Goal: Task Accomplishment & Management: Use online tool/utility

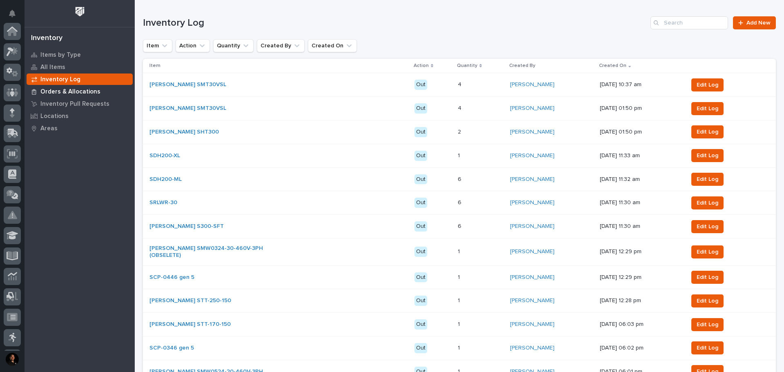
scroll to position [121, 0]
click at [65, 105] on p "Inventory Pull Requests" at bounding box center [74, 103] width 69 height 7
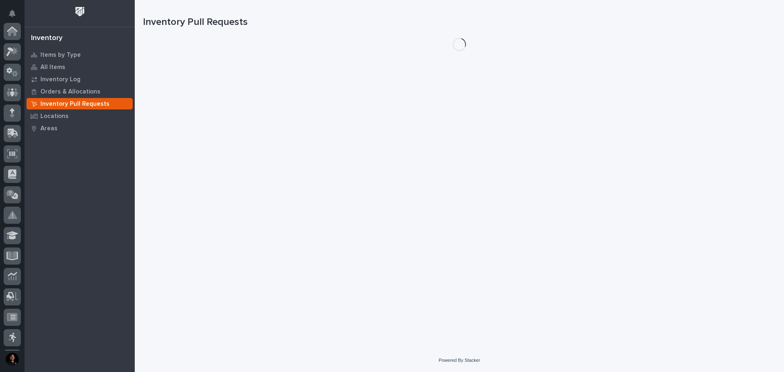
scroll to position [121, 0]
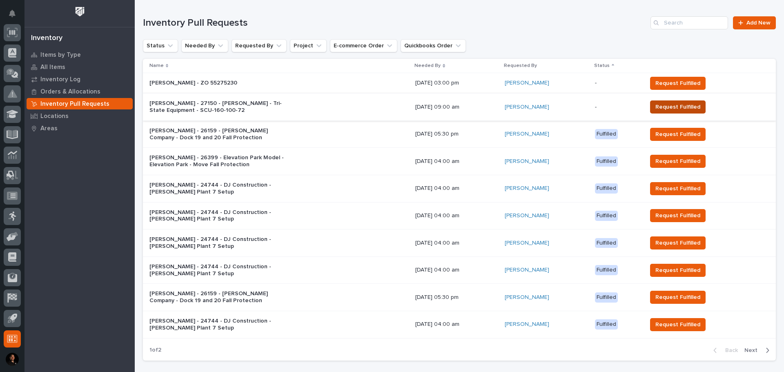
click at [697, 102] on button "Request Fulfilled" at bounding box center [678, 106] width 56 height 13
click at [251, 84] on p "[PERSON_NAME] - ZO 55275230" at bounding box center [220, 83] width 143 height 7
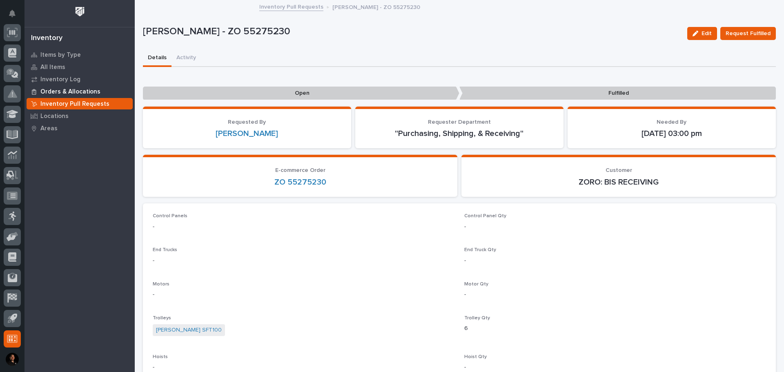
click at [82, 92] on p "Orders & Allocations" at bounding box center [70, 91] width 60 height 7
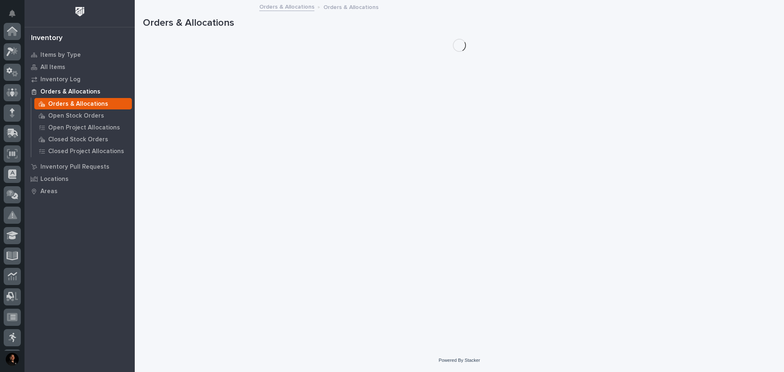
scroll to position [121, 0]
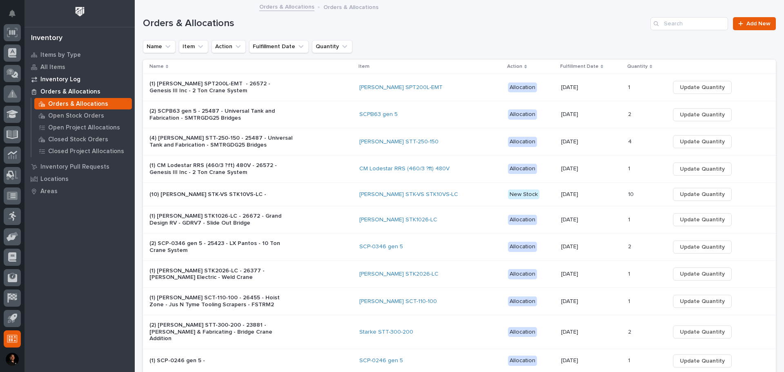
click at [67, 78] on p "Inventory Log" at bounding box center [60, 79] width 40 height 7
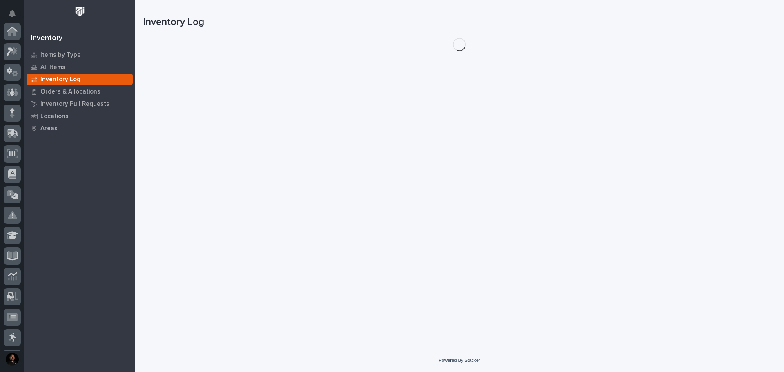
scroll to position [121, 0]
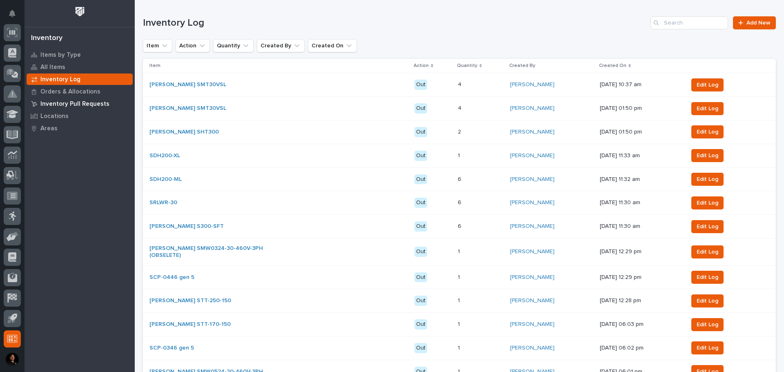
click at [83, 101] on p "Inventory Pull Requests" at bounding box center [74, 103] width 69 height 7
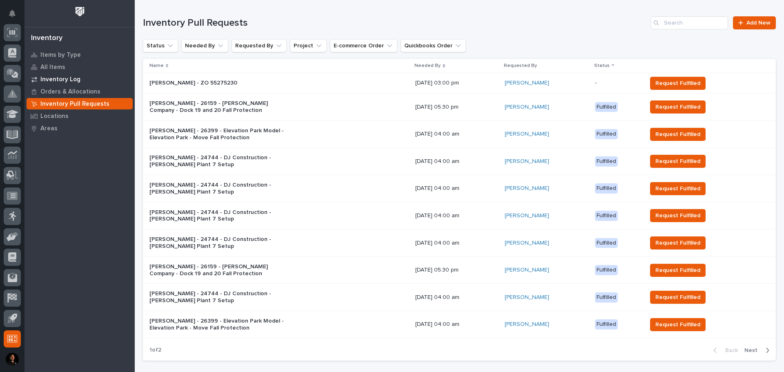
click at [64, 82] on p "Inventory Log" at bounding box center [60, 79] width 40 height 7
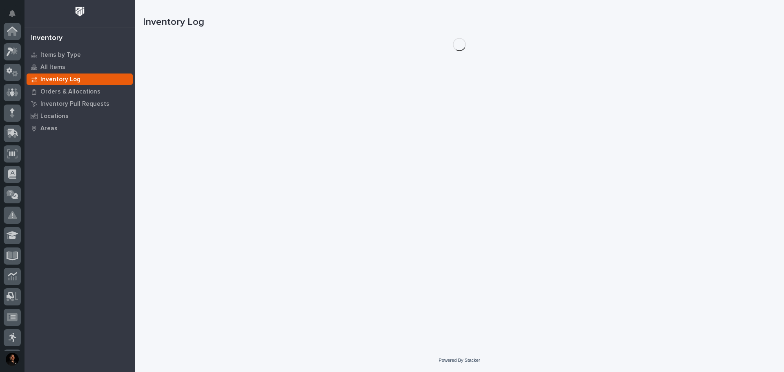
scroll to position [121, 0]
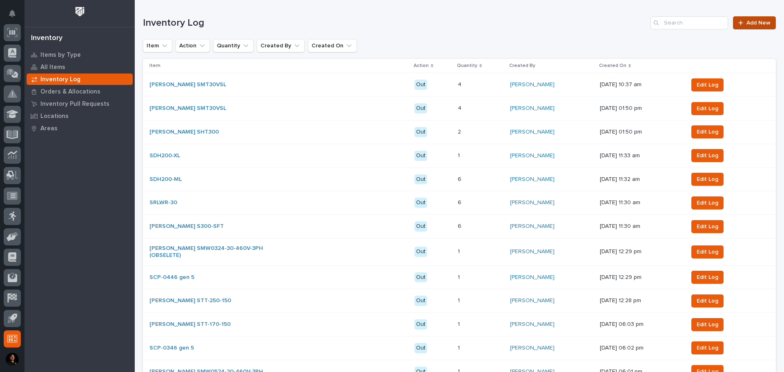
click at [751, 26] on link "Add New" at bounding box center [754, 22] width 43 height 13
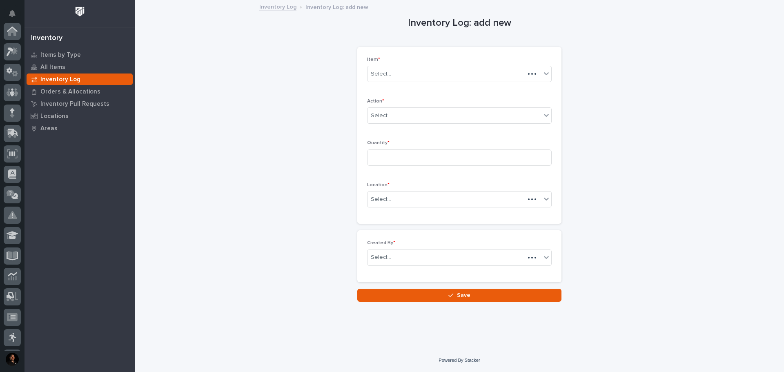
scroll to position [121, 0]
click at [477, 71] on div "Select..." at bounding box center [455, 73] width 174 height 13
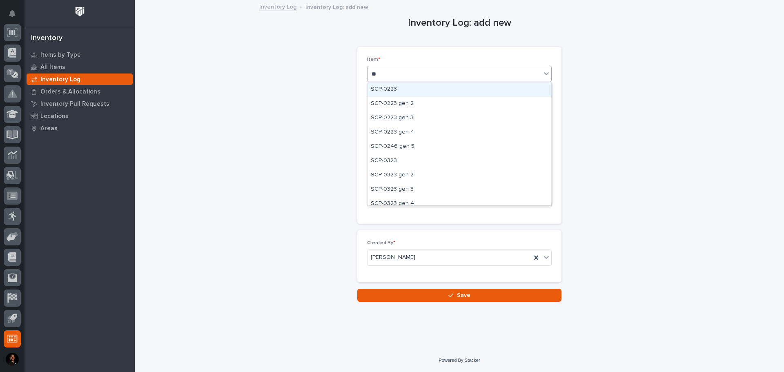
type input "***"
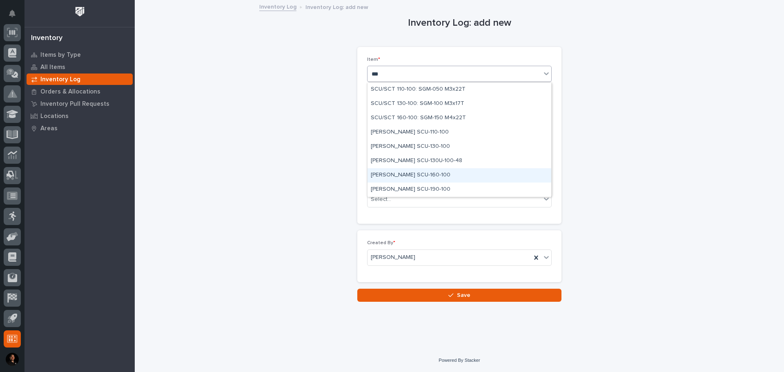
click at [410, 177] on div "[PERSON_NAME] SCU-160-100" at bounding box center [460, 175] width 184 height 14
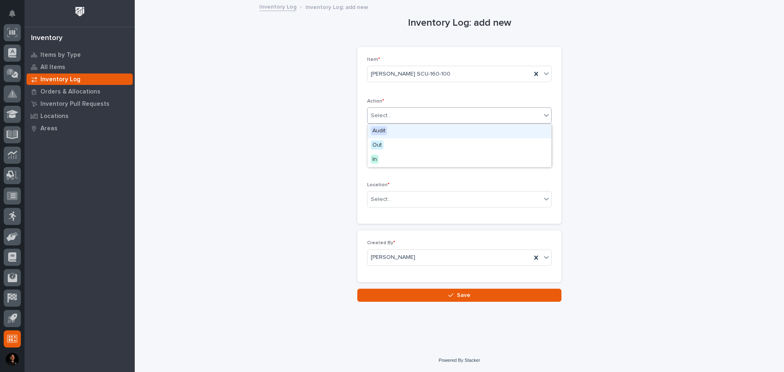
click at [405, 113] on div "Select..." at bounding box center [455, 115] width 174 height 13
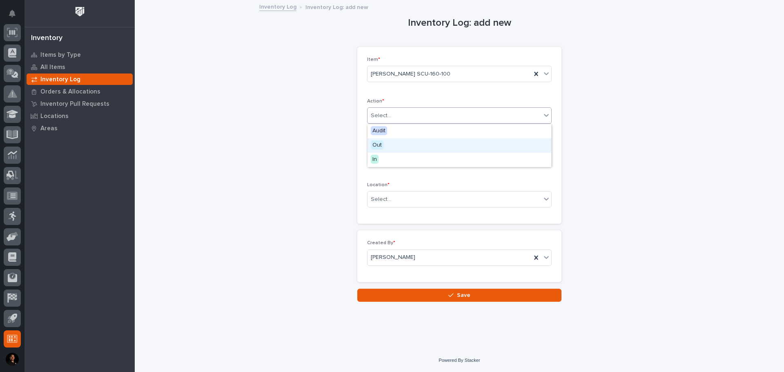
click at [392, 142] on div "Out" at bounding box center [460, 145] width 184 height 14
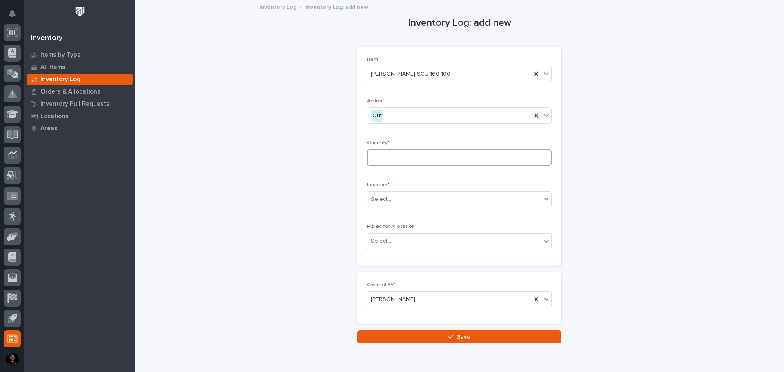
click at [386, 159] on input at bounding box center [459, 157] width 185 height 16
type input "1"
click at [387, 197] on div "Select..." at bounding box center [381, 199] width 20 height 9
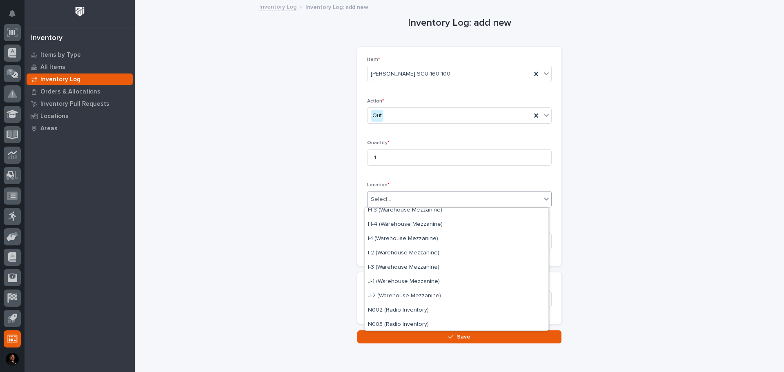
scroll to position [531, 0]
click at [388, 294] on div "J-2 (Warehouse Mezzanine)" at bounding box center [457, 299] width 184 height 14
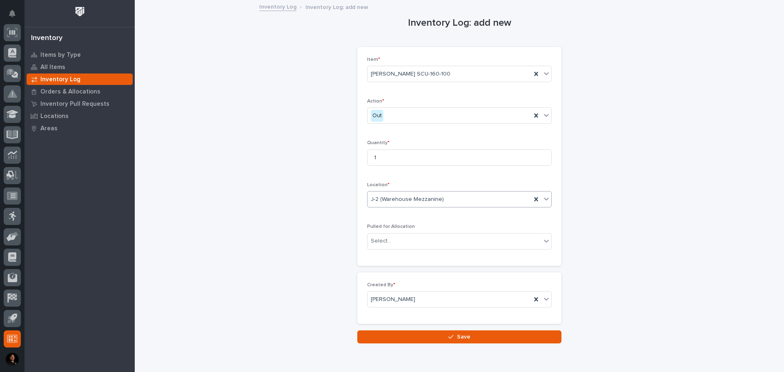
click at [390, 193] on div "J-2 (Warehouse Mezzanine)" at bounding box center [450, 199] width 164 height 13
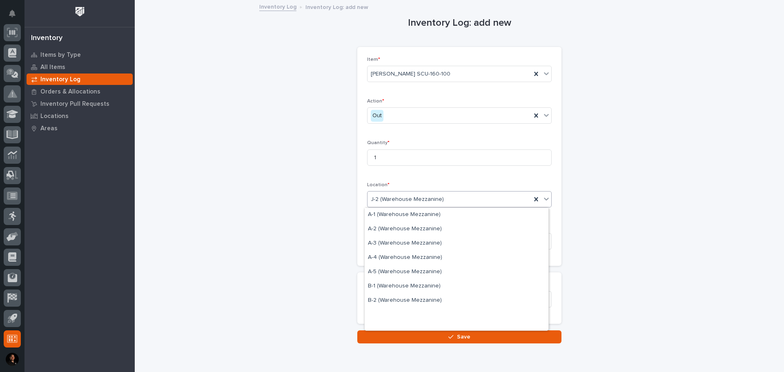
scroll to position [0, 0]
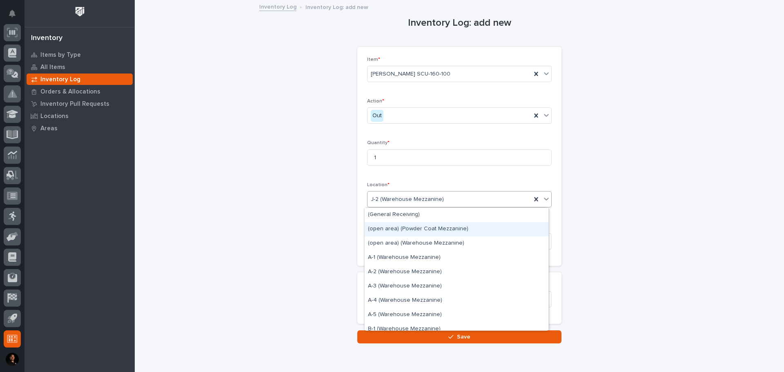
click at [389, 233] on div "(open area) (Powder Coat Mezzanine)" at bounding box center [457, 229] width 184 height 14
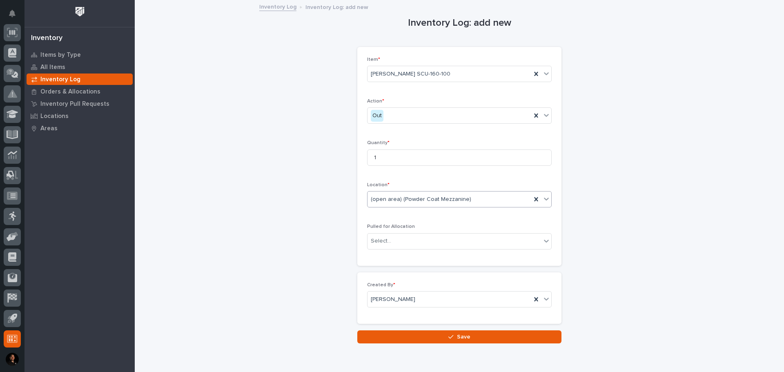
scroll to position [36, 0]
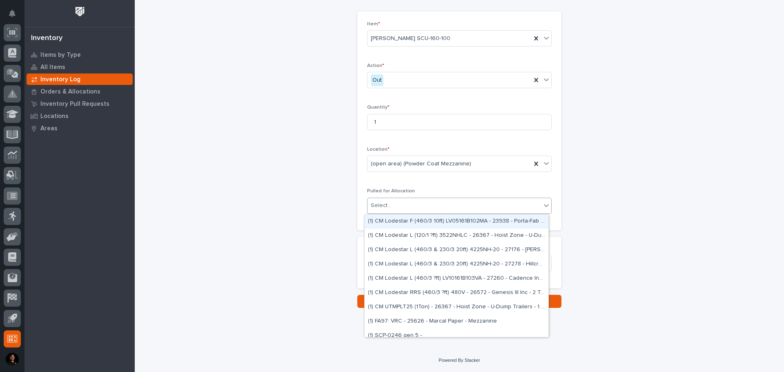
click at [396, 207] on div "Select..." at bounding box center [455, 205] width 174 height 13
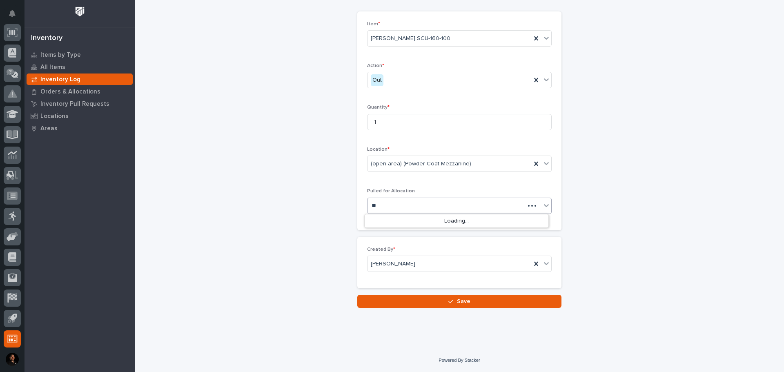
type input "*"
click at [201, 169] on div "Inventory Log: add new Loading... Saving… Loading... Saving… Loading... Saving……" at bounding box center [459, 136] width 633 height 343
click at [419, 298] on button "Save" at bounding box center [459, 301] width 204 height 13
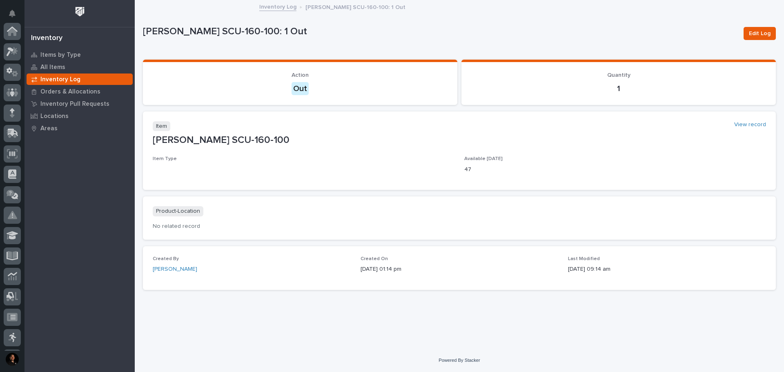
scroll to position [121, 0]
